Goal: Consume media (video, audio)

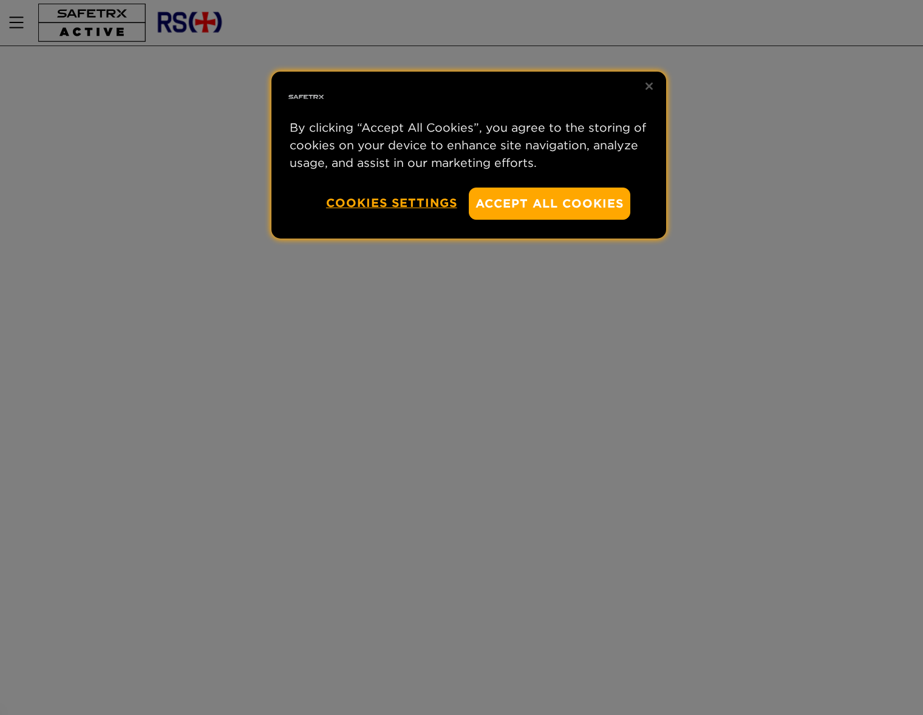
click at [488, 318] on div at bounding box center [461, 357] width 923 height 715
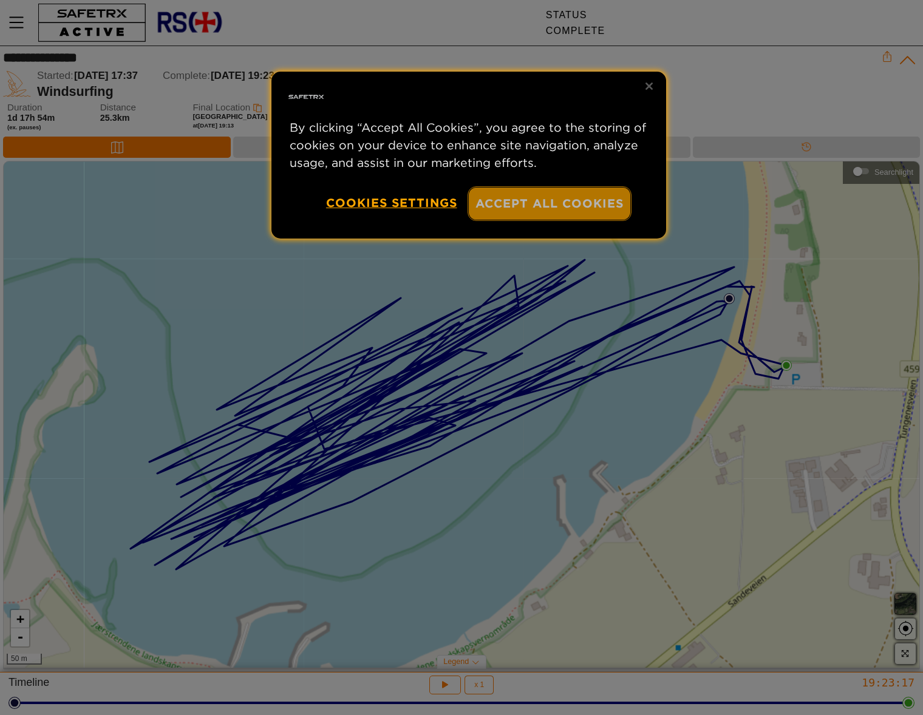
click at [534, 209] on button "Accept All Cookies" at bounding box center [550, 204] width 162 height 32
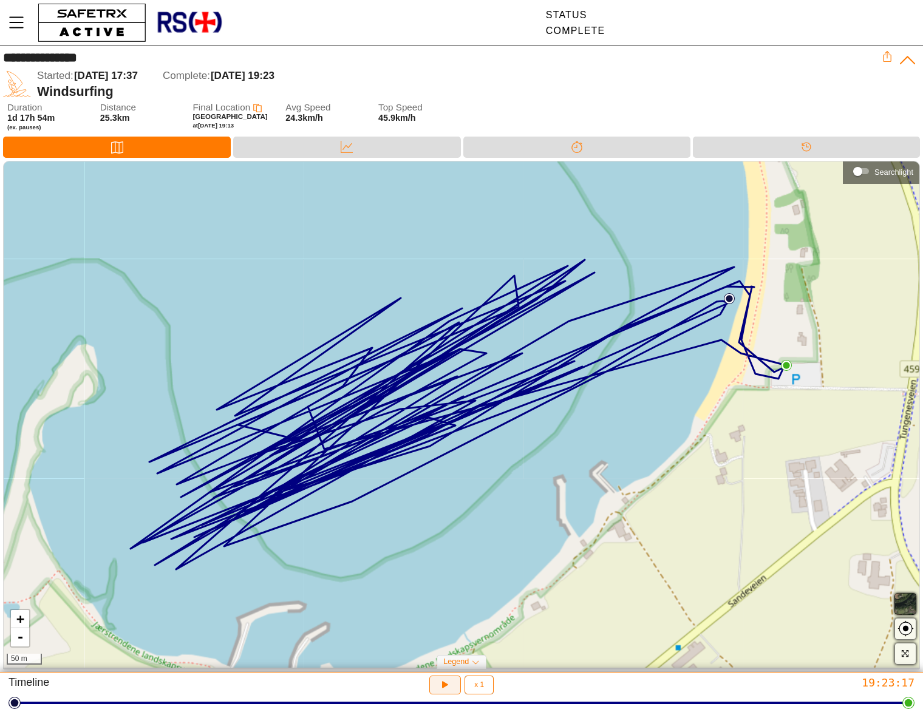
click at [443, 683] on icon "button" at bounding box center [443, 684] width 9 height 10
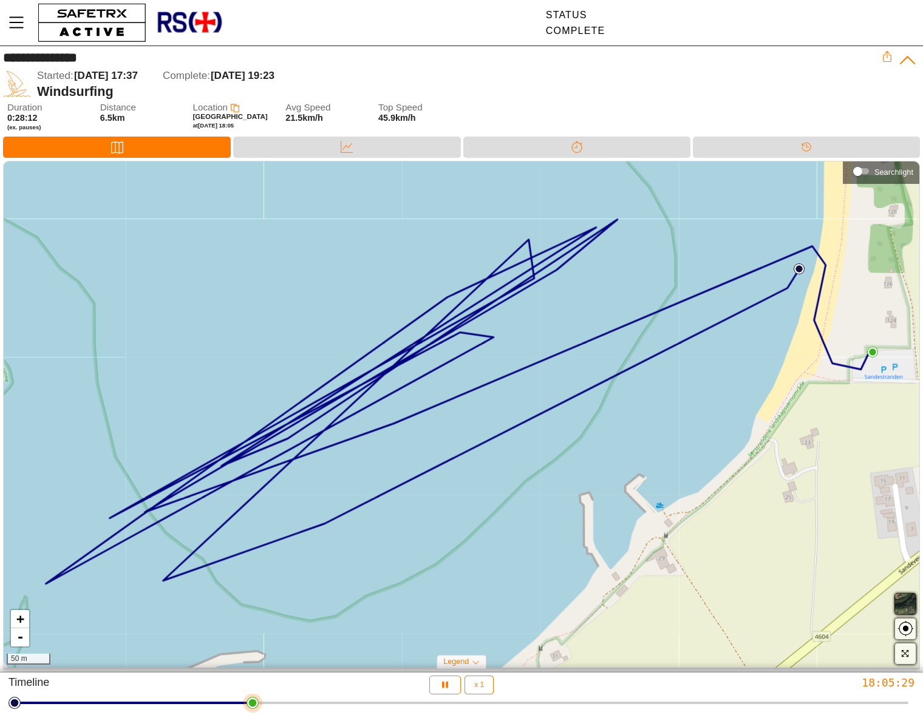
click at [478, 697] on div at bounding box center [462, 703] width 894 height 17
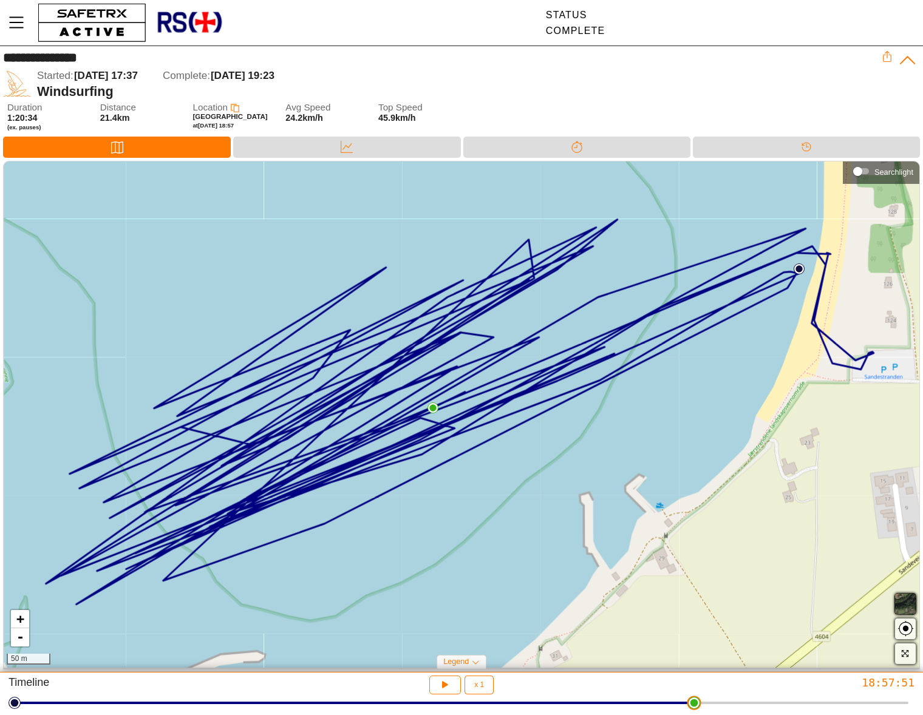
drag, startPoint x: 481, startPoint y: 709, endPoint x: 697, endPoint y: 722, distance: 216.0
click at [697, 715] on html "**********" at bounding box center [461, 357] width 923 height 715
click at [483, 686] on span "x 1" at bounding box center [479, 684] width 10 height 7
click at [483, 635] on div "x 8" at bounding box center [484, 631] width 21 height 13
type input "8"
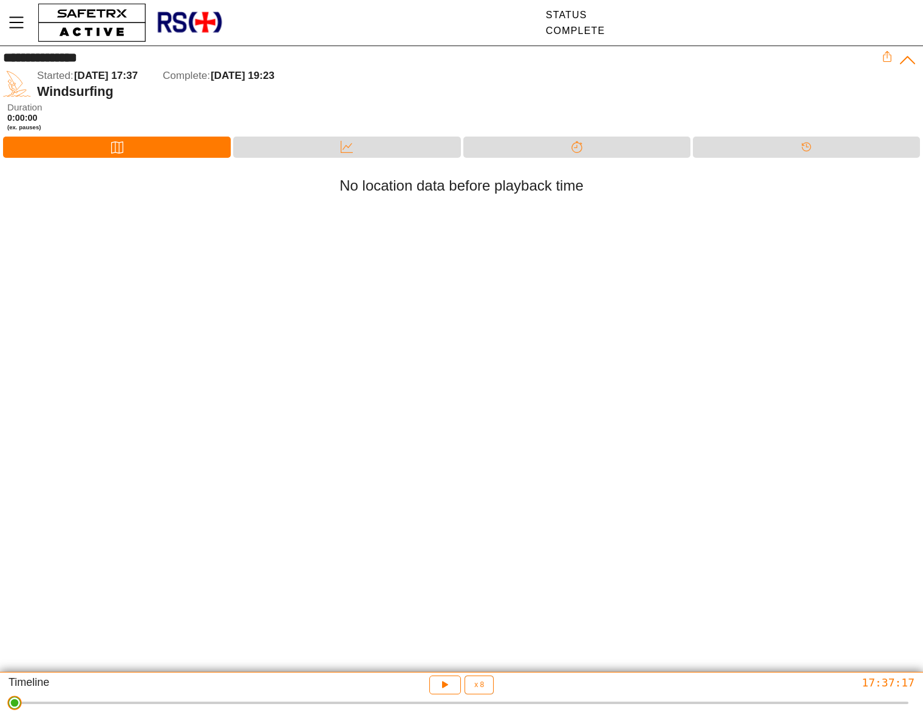
drag, startPoint x: 696, startPoint y: 707, endPoint x: -5, endPoint y: 650, distance: 703.0
click at [0, 650] on html "**********" at bounding box center [461, 357] width 923 height 715
click at [439, 686] on icon "button" at bounding box center [445, 685] width 13 height 13
